Goal: Entertainment & Leisure: Browse casually

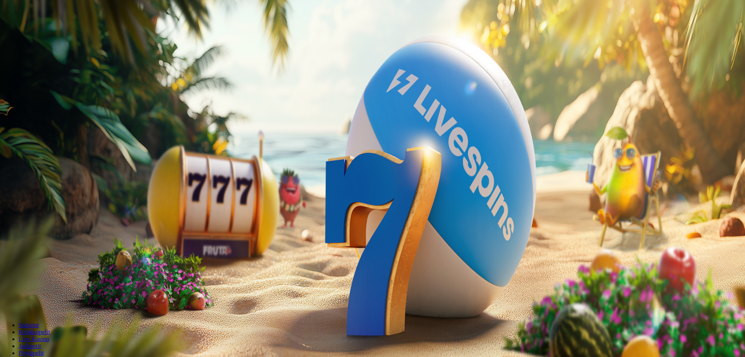
drag, startPoint x: 0, startPoint y: 0, endPoint x: 48, endPoint y: 83, distance: 96.5
click at [48, 31] on span "Kirjaudu" at bounding box center [53, 28] width 19 height 6
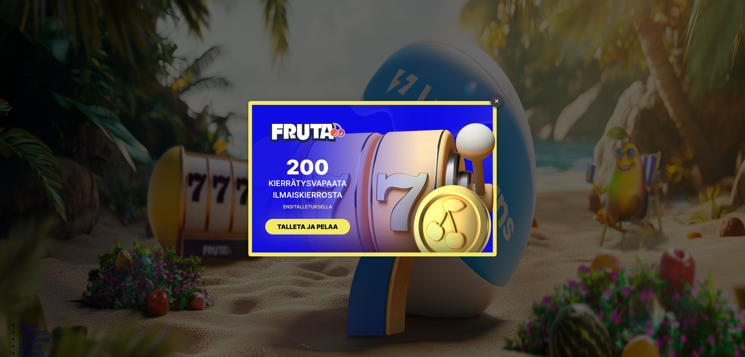
click at [492, 104] on link "×" at bounding box center [496, 101] width 12 height 12
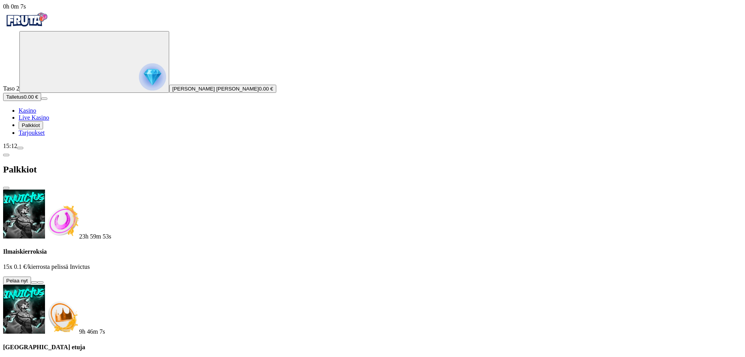
click at [37, 281] on button at bounding box center [34, 282] width 6 height 2
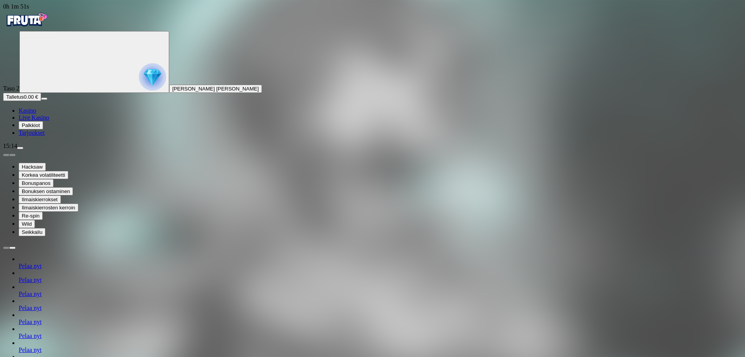
type input "****"
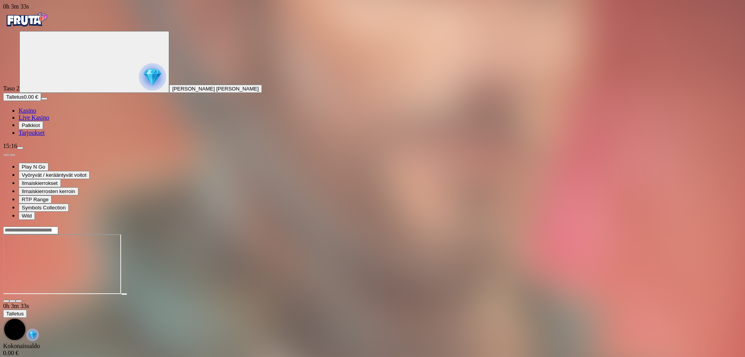
click at [139, 90] on img "Primary" at bounding box center [152, 76] width 27 height 27
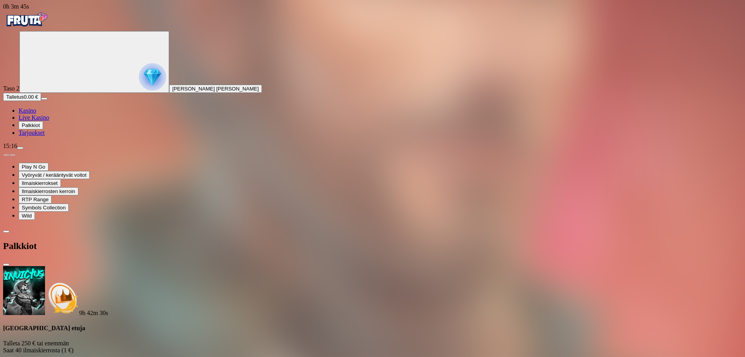
click at [6, 264] on span "close icon" at bounding box center [6, 264] width 0 height 0
